Goal: Transaction & Acquisition: Purchase product/service

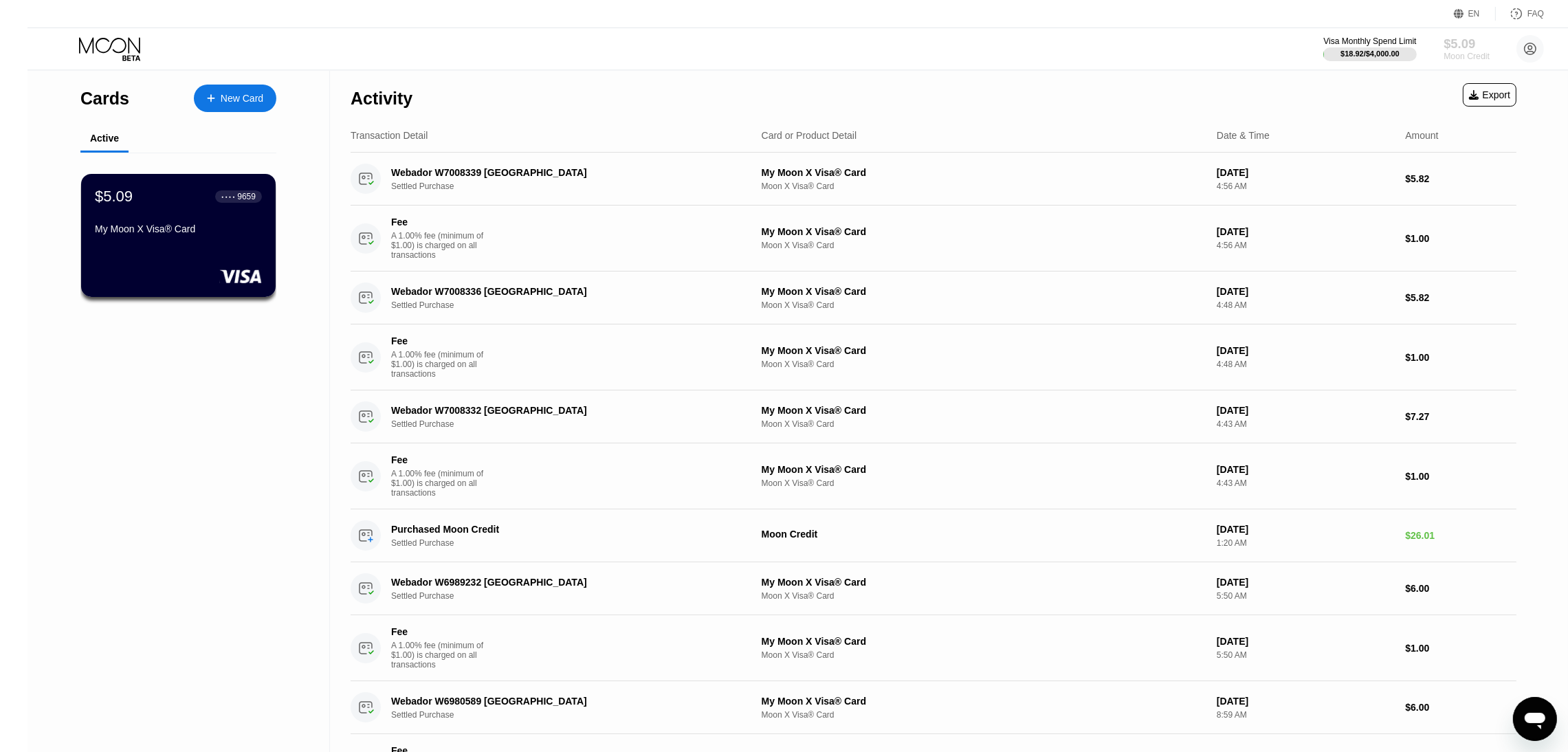
click at [1449, 51] on div "Moon Credit" at bounding box center [1467, 56] width 46 height 10
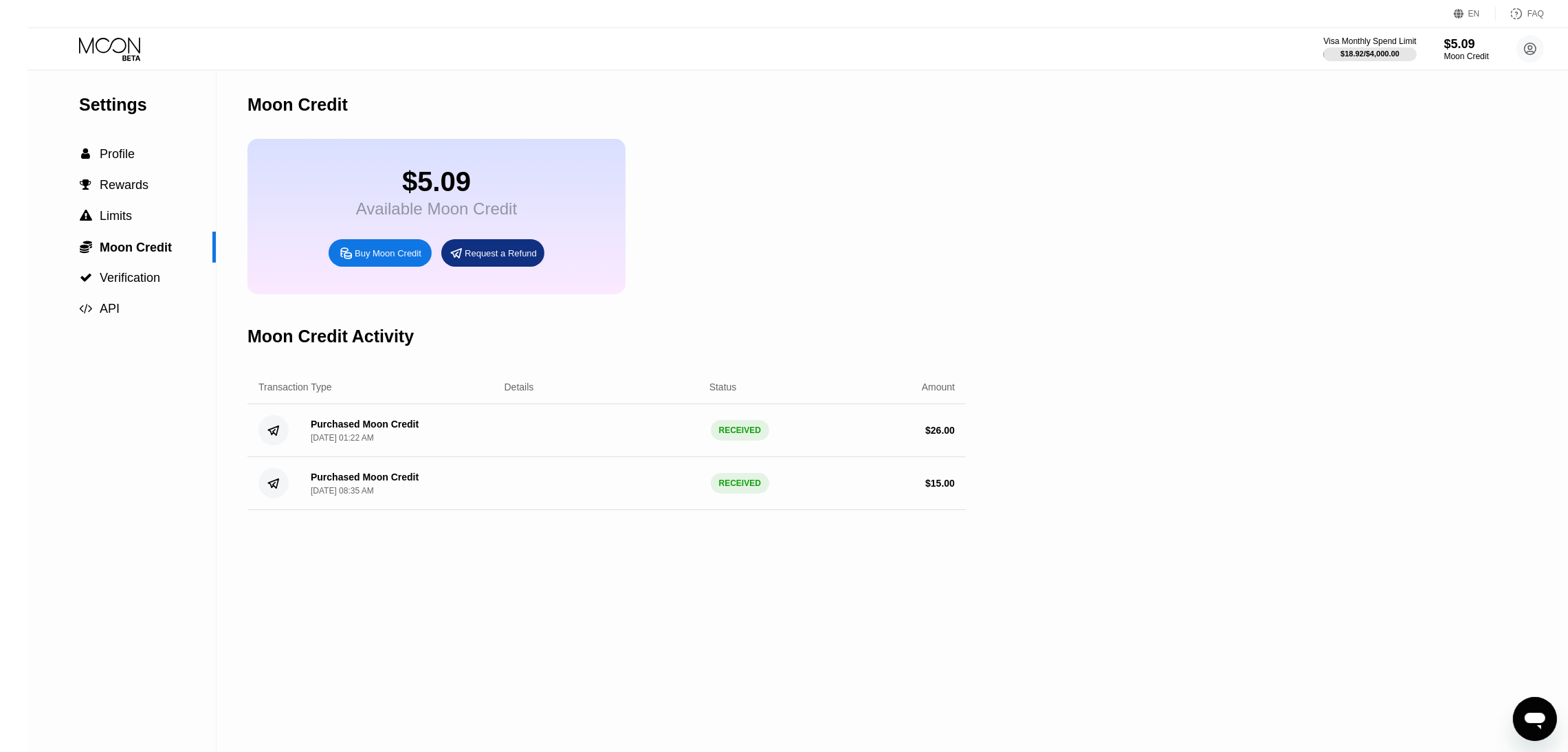
click at [355, 259] on div "Buy Moon Credit" at bounding box center [388, 254] width 66 height 12
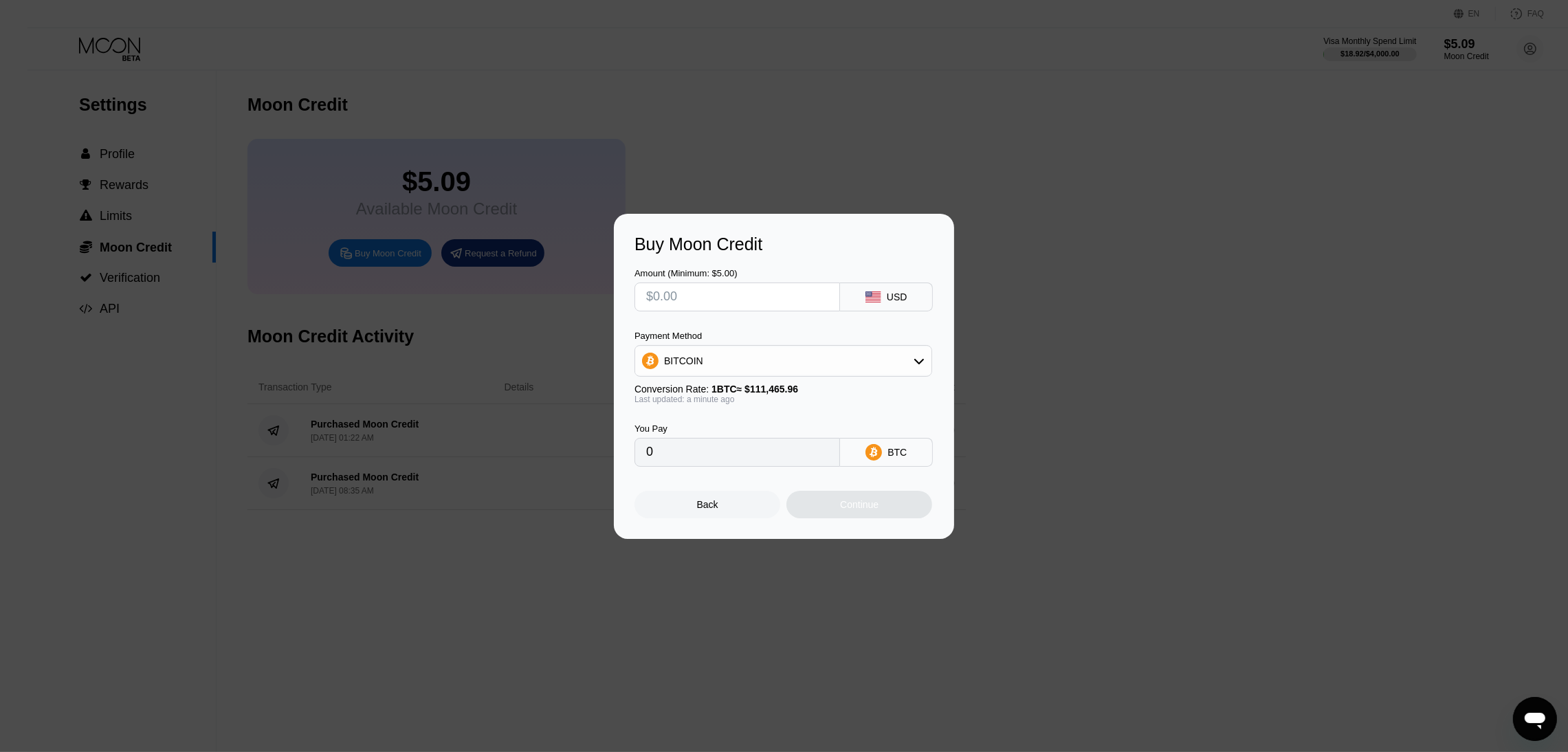
click at [774, 285] on input "text" at bounding box center [737, 297] width 182 height 28
click at [769, 289] on input "text" at bounding box center [737, 297] width 182 height 28
click at [736, 289] on input "text" at bounding box center [737, 297] width 182 height 28
type input "$8"
type input "0.00007178"
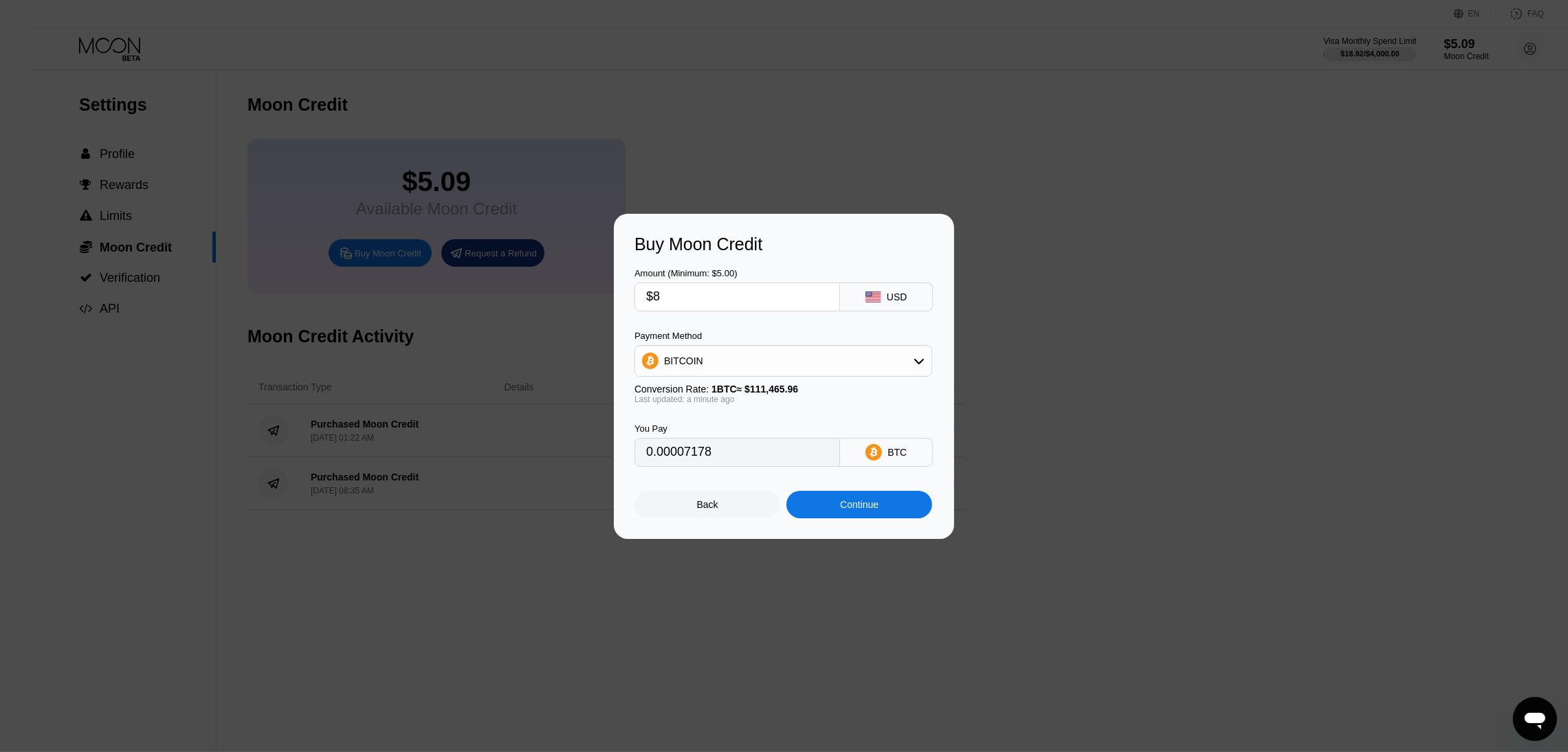
click at [736, 289] on input "$8" at bounding box center [737, 297] width 182 height 28
type input "$7"
type input "0.00006280"
type input "$7"
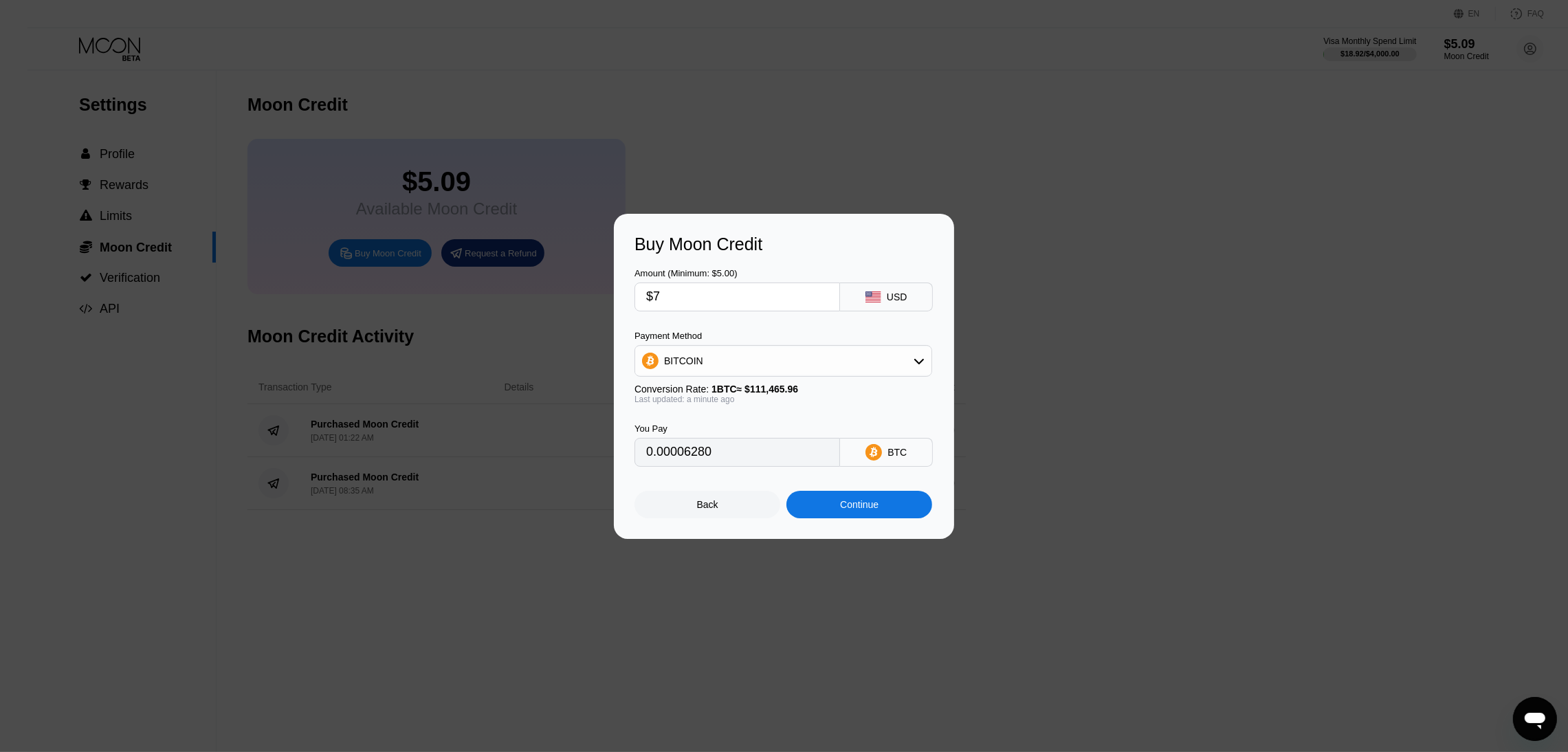
click at [835, 515] on div "Continue" at bounding box center [859, 504] width 145 height 28
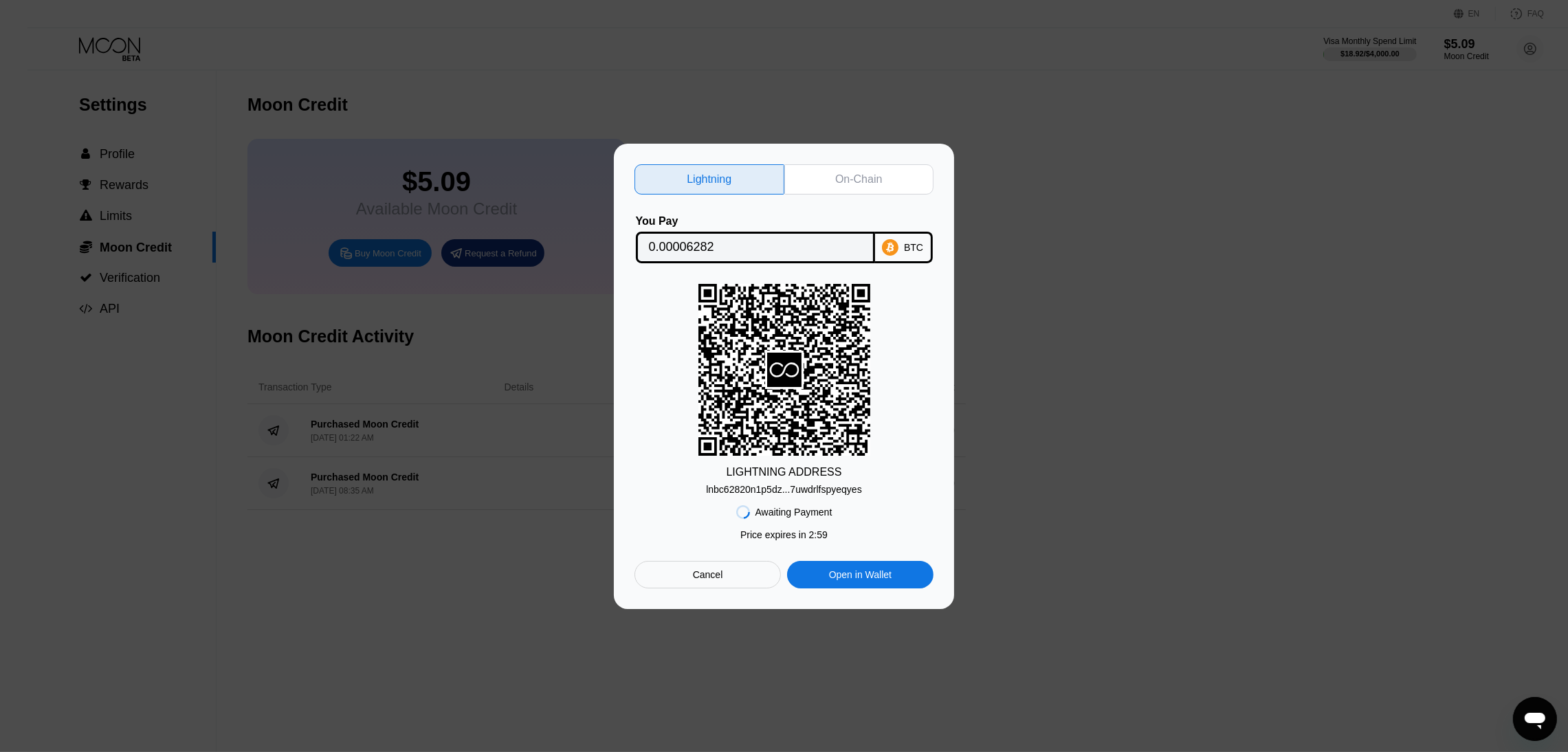
click at [850, 173] on div "On-Chain" at bounding box center [859, 179] width 47 height 13
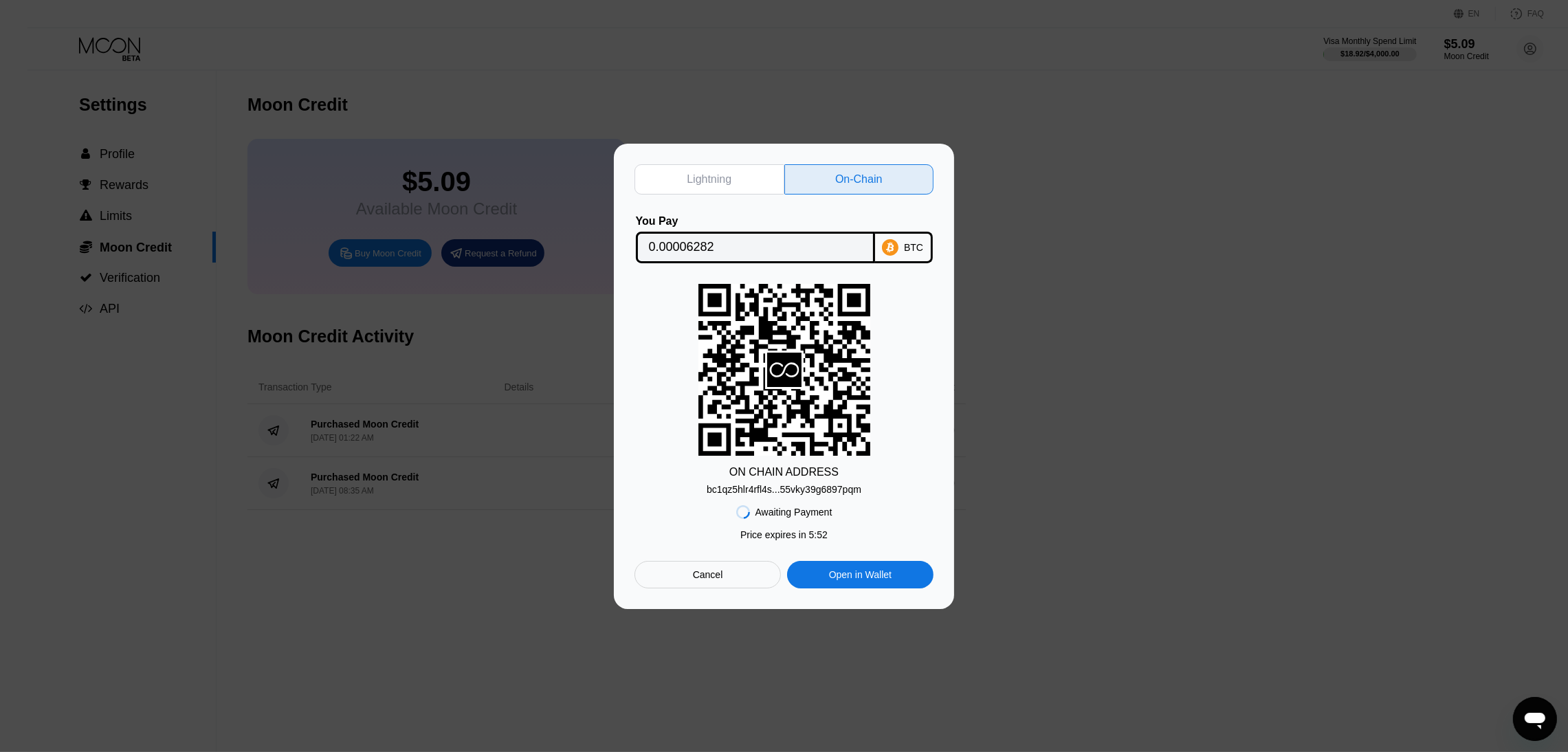
click at [751, 492] on div "bc1qz5hlr4rfl4s...55vky39g6897pqm" at bounding box center [783, 489] width 154 height 11
click at [715, 581] on div "Cancel" at bounding box center [708, 574] width 31 height 13
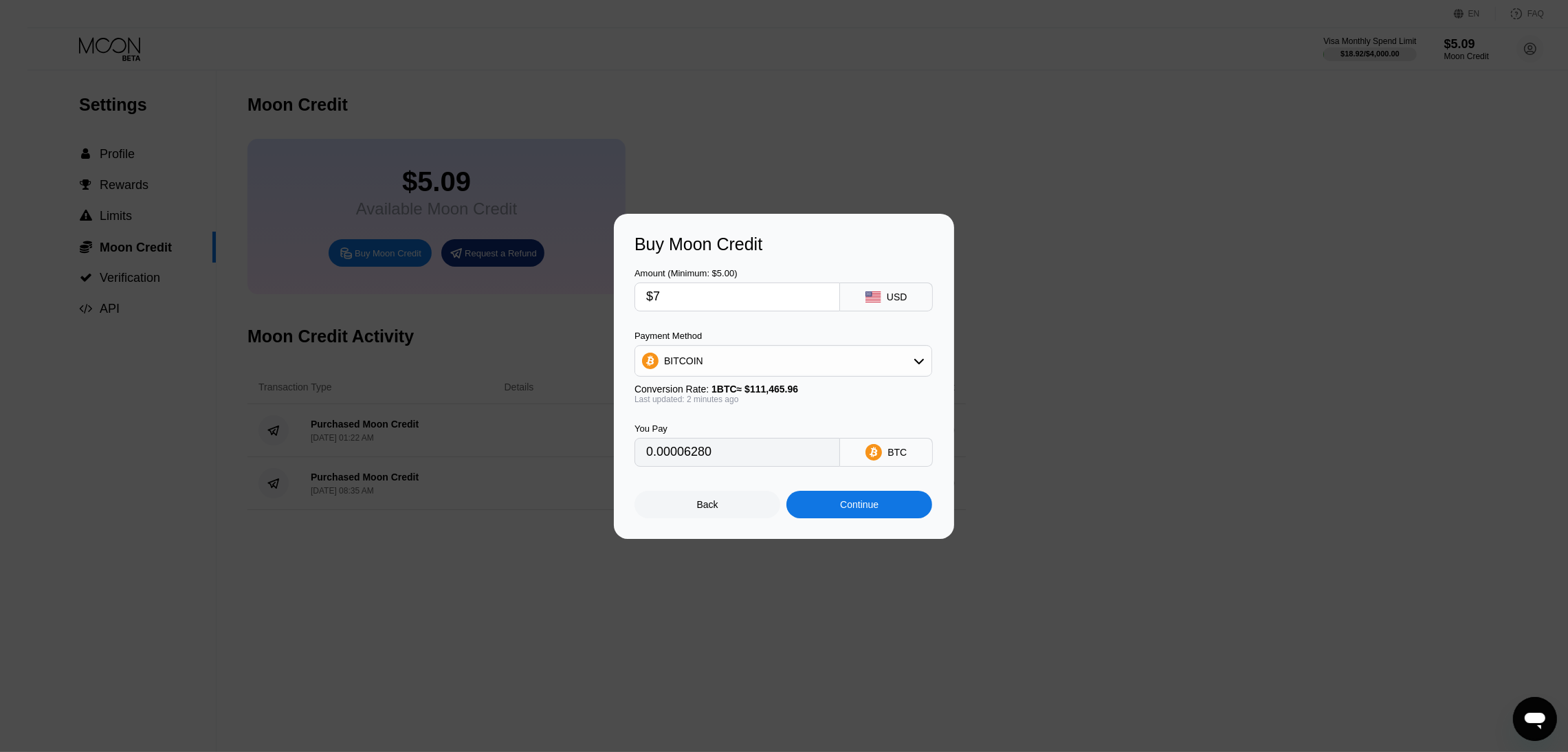
click at [719, 304] on input "$7" at bounding box center [737, 297] width 182 height 28
click at [724, 310] on div "Amount (Minimum: $5.00) $7 USD Payment Method BITCOIN Conversion Rate: 1 BTC ≈ …" at bounding box center [784, 360] width 299 height 213
click at [712, 289] on input "$7" at bounding box center [737, 297] width 182 height 28
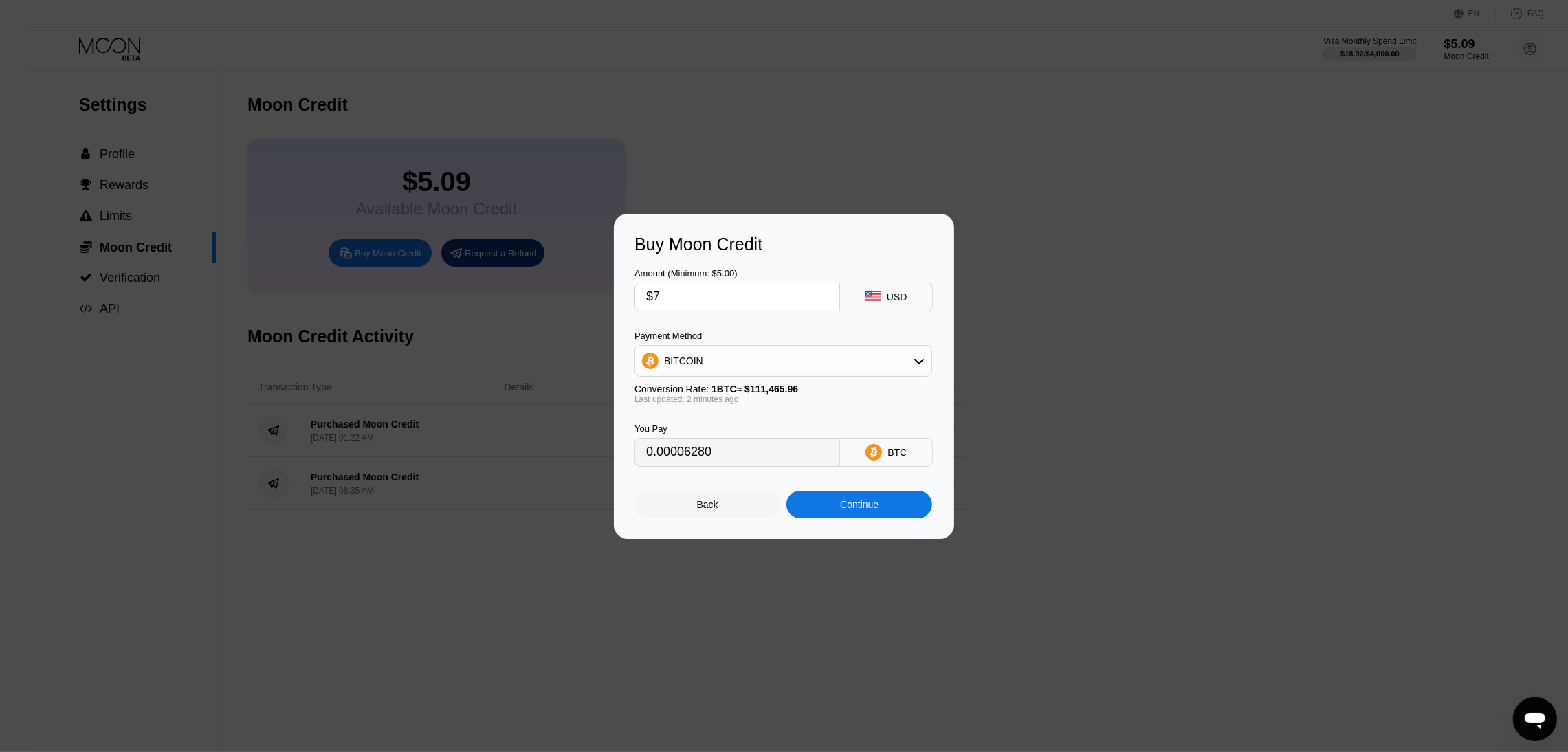
type input "$6"
type input "0.00005383"
type input "$6"
click at [841, 518] on div "Continue" at bounding box center [859, 504] width 145 height 28
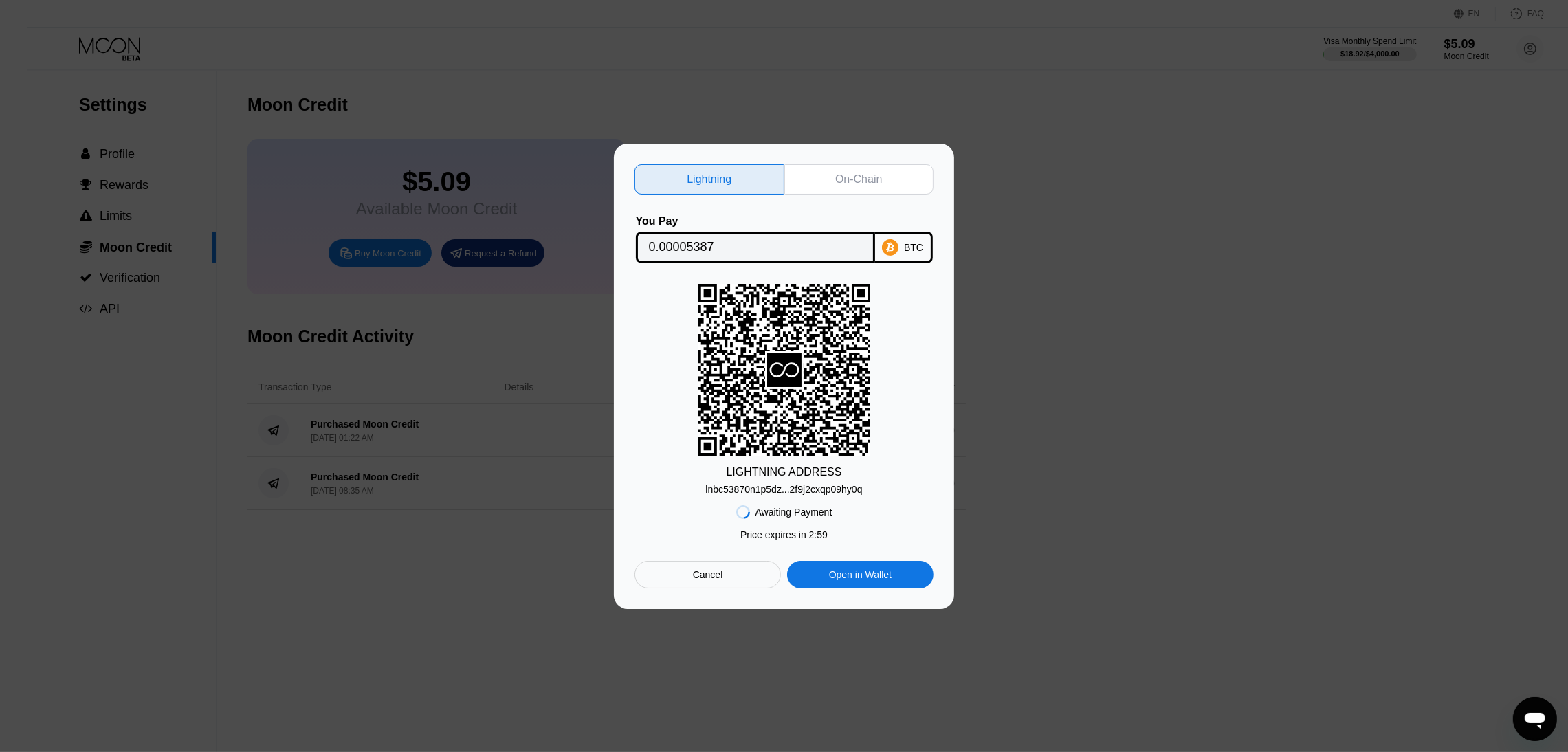
click at [826, 496] on div "Awaiting Payment Price expires in 2 : 59 Cancel Open in [GEOGRAPHIC_DATA]" at bounding box center [784, 542] width 299 height 93
click at [826, 488] on div "lnbc53870n1p5dz...2f9j2cxqp09hy0q" at bounding box center [784, 489] width 157 height 11
click at [844, 182] on div "On-Chain" at bounding box center [859, 179] width 47 height 13
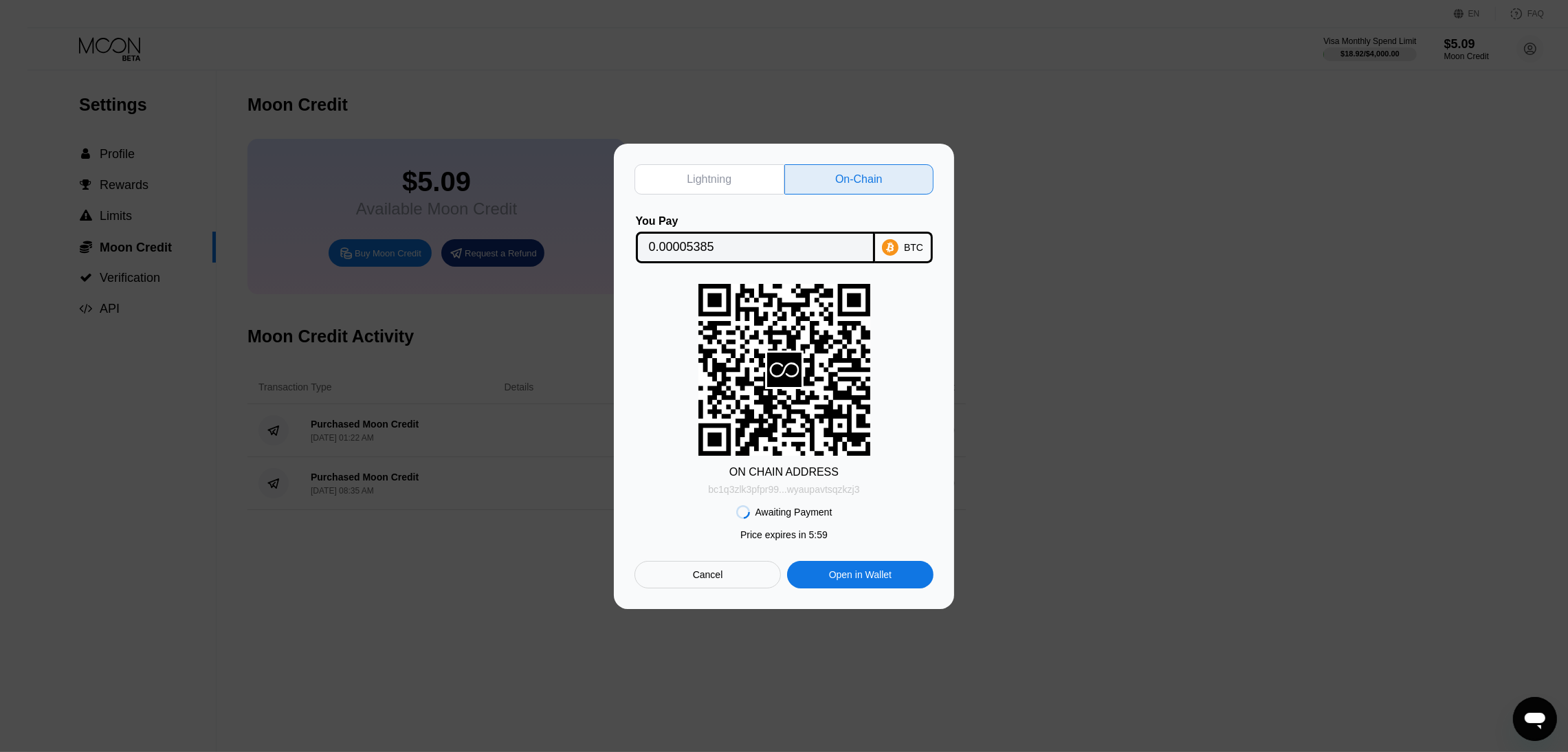
click at [765, 484] on div "bc1q3zlk3pfpr99...wyaupavtsqzkzj3" at bounding box center [783, 489] width 151 height 11
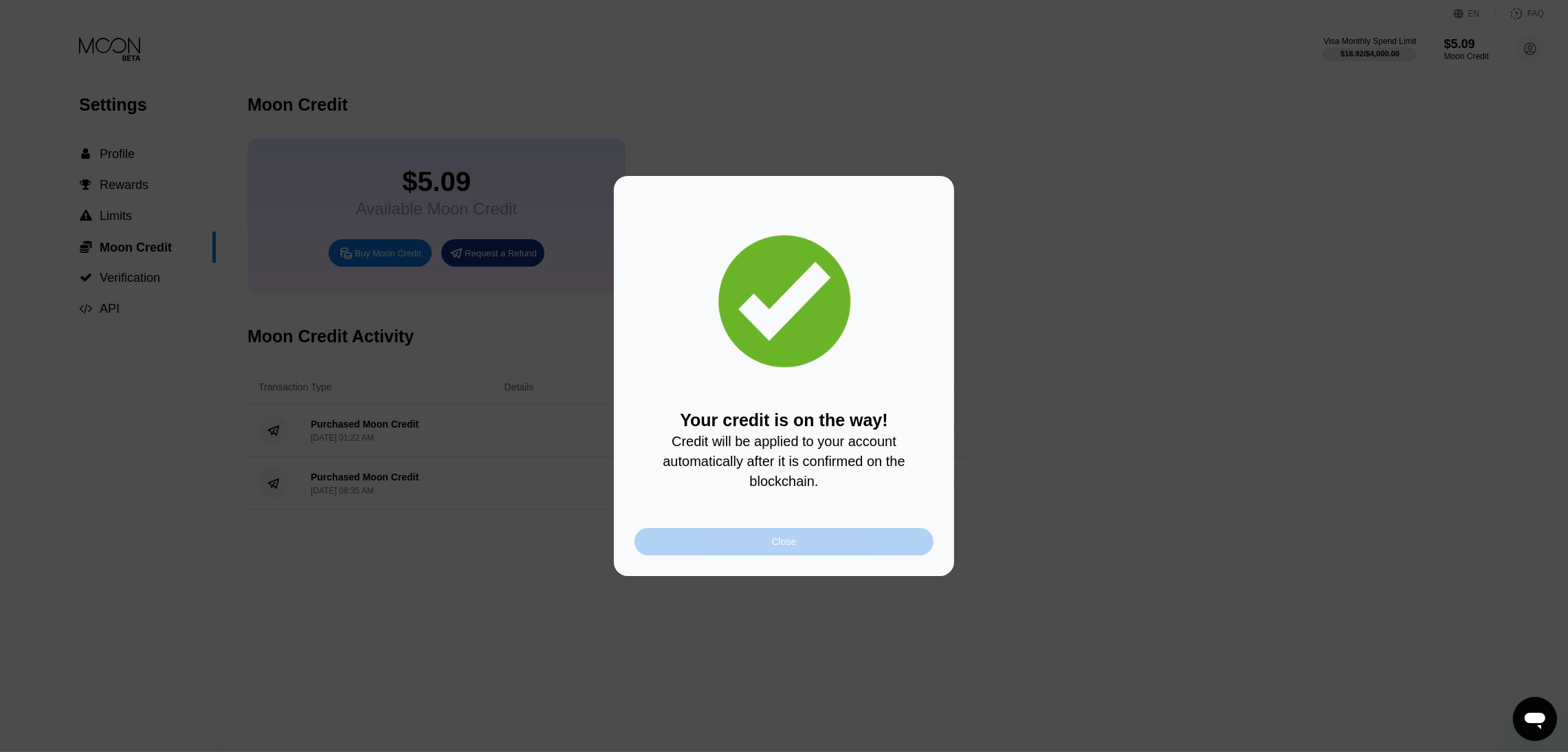
click at [762, 546] on div "Close" at bounding box center [784, 542] width 299 height 28
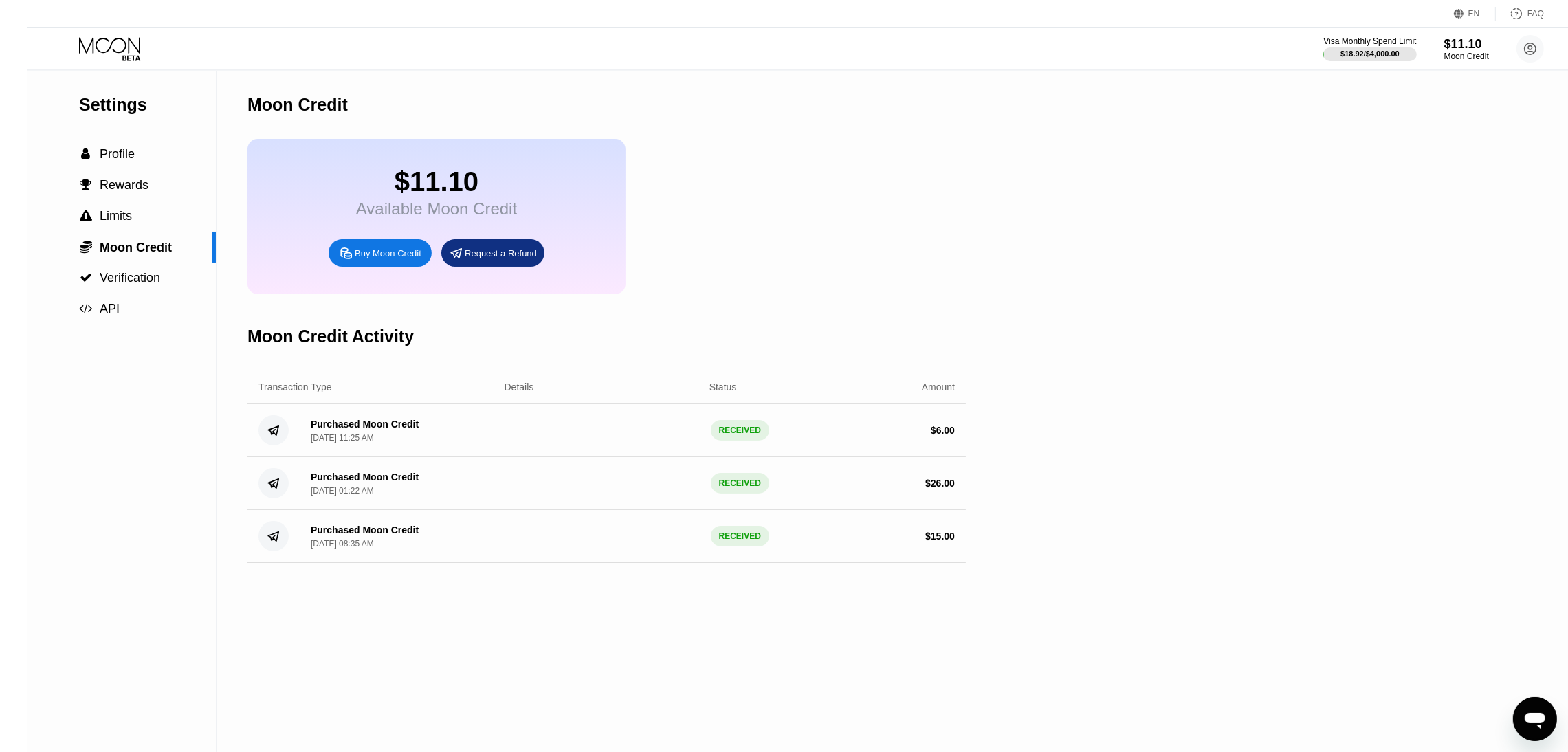
click at [79, 46] on icon at bounding box center [110, 45] width 61 height 16
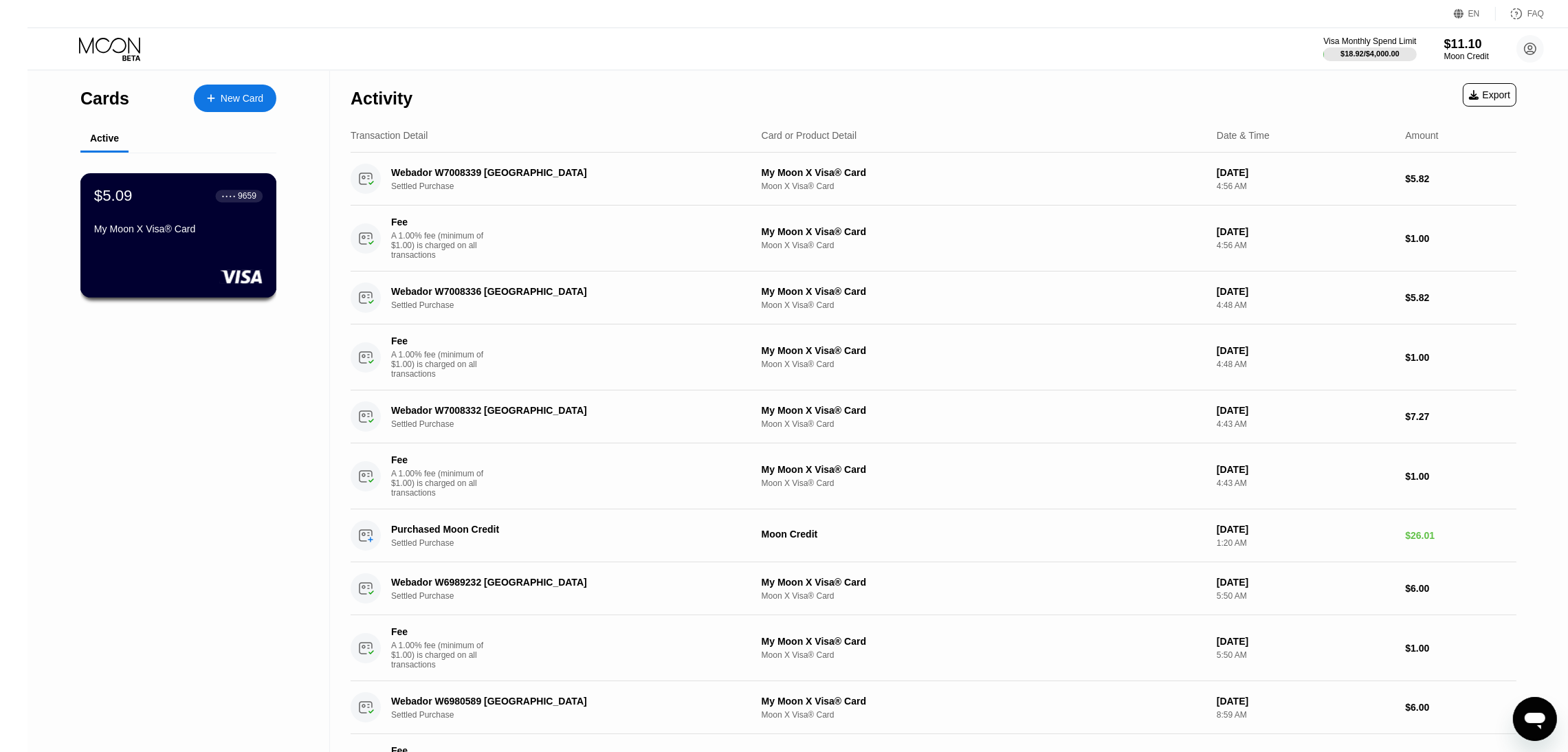
click at [148, 228] on div "My Moon X Visa® Card" at bounding box center [178, 229] width 169 height 11
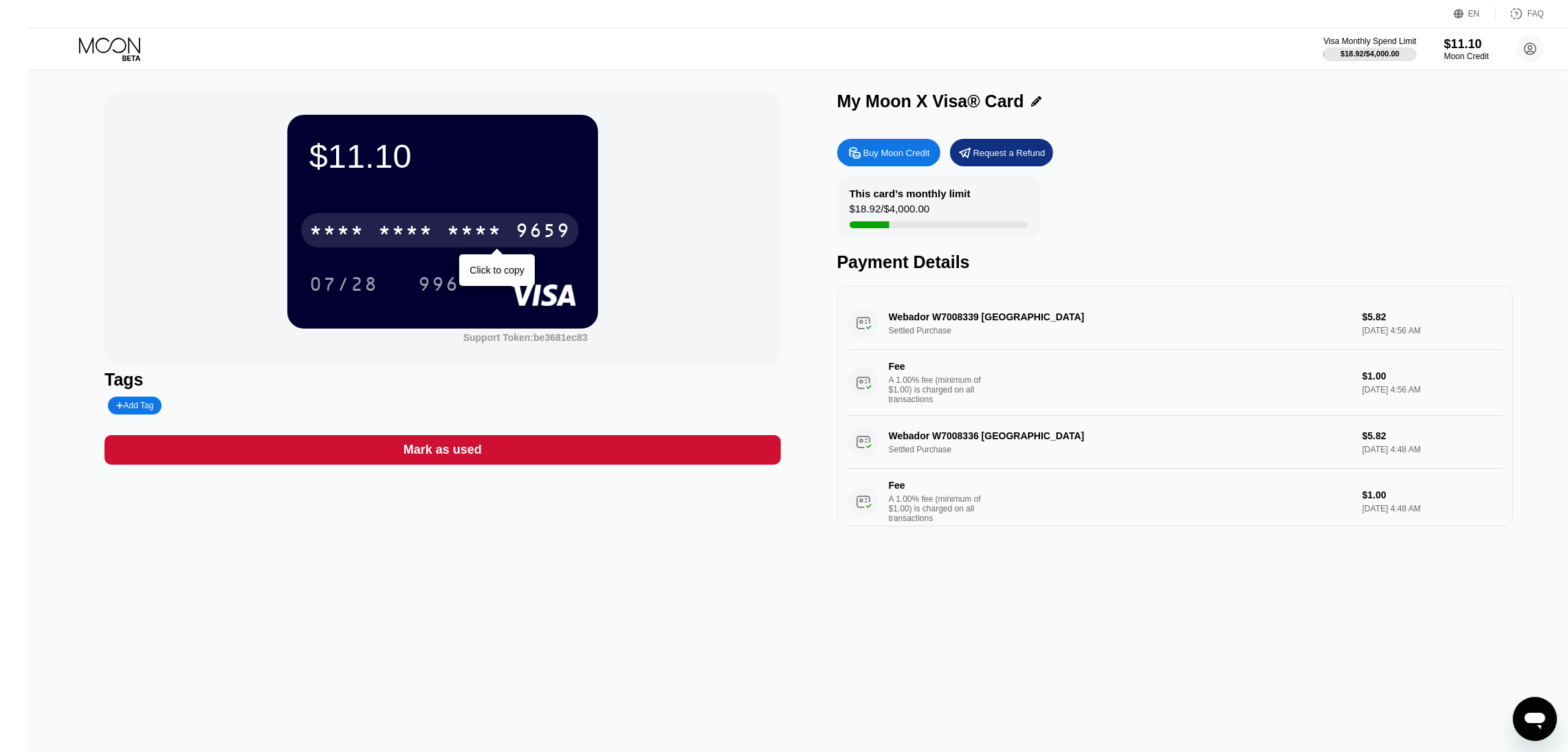
click at [447, 233] on div "* * * *" at bounding box center [474, 232] width 55 height 22
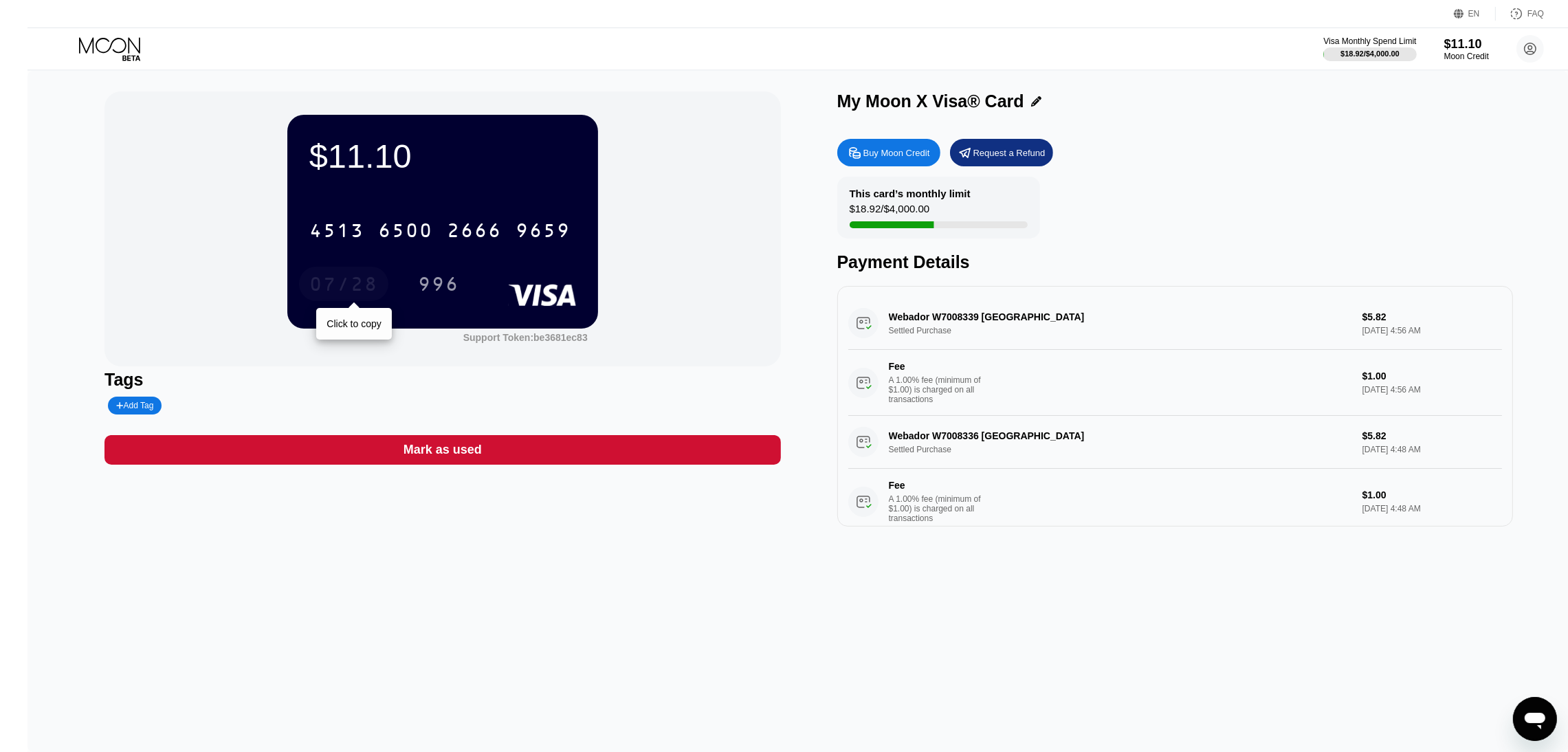
click at [321, 286] on div "07/28" at bounding box center [344, 286] width 69 height 22
click at [418, 294] on div "996" at bounding box center [438, 286] width 41 height 22
